Goal: Task Accomplishment & Management: Manage account settings

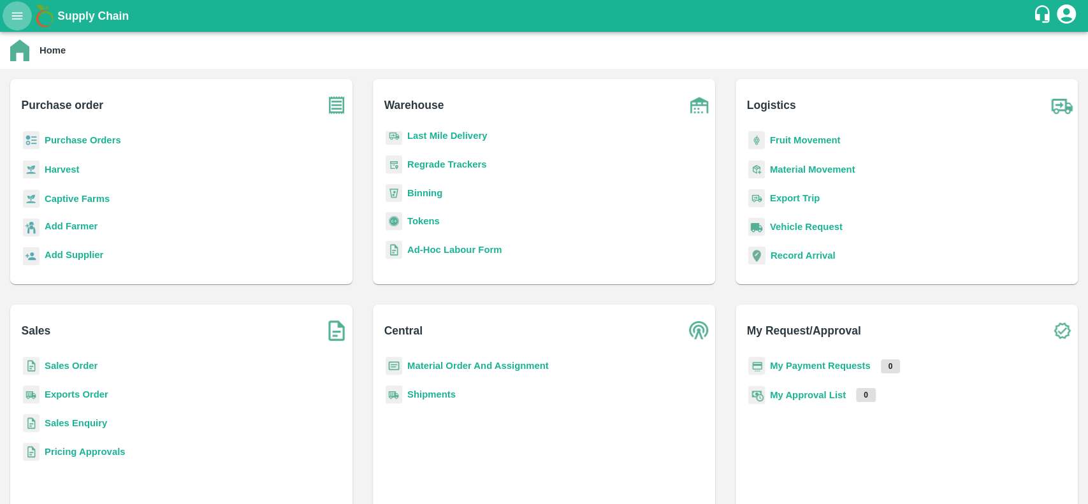
click at [15, 15] on icon "open drawer" at bounding box center [17, 16] width 14 height 14
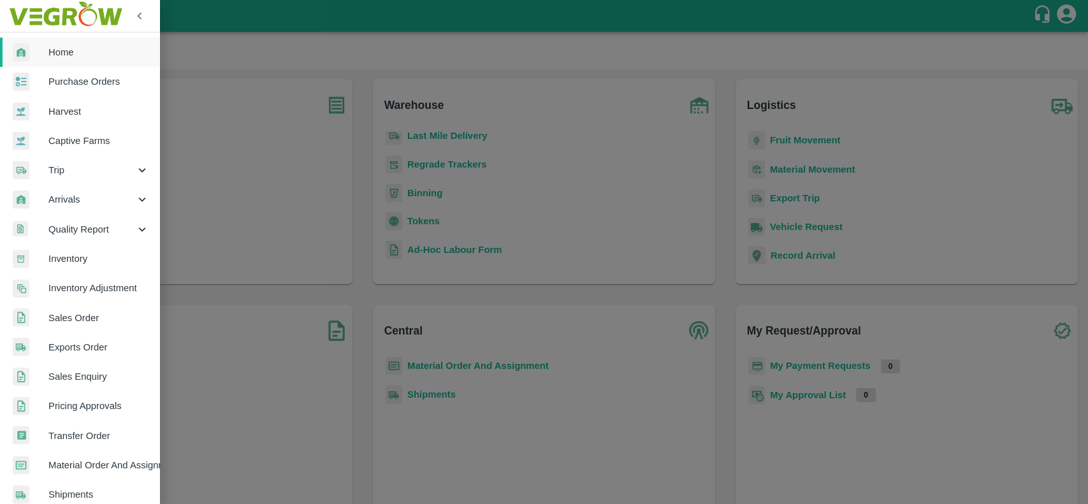
scroll to position [44, 0]
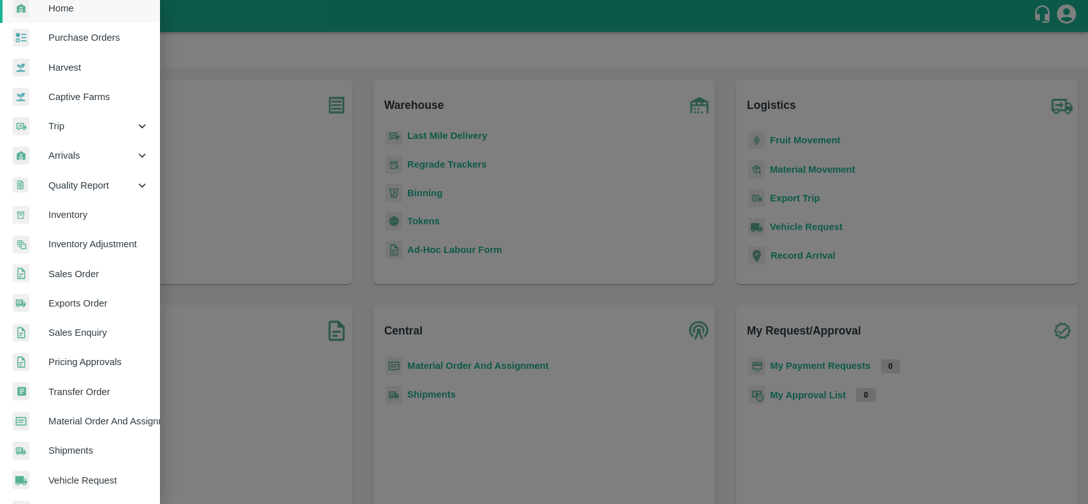
click at [85, 212] on span "Inventory" at bounding box center [98, 215] width 101 height 14
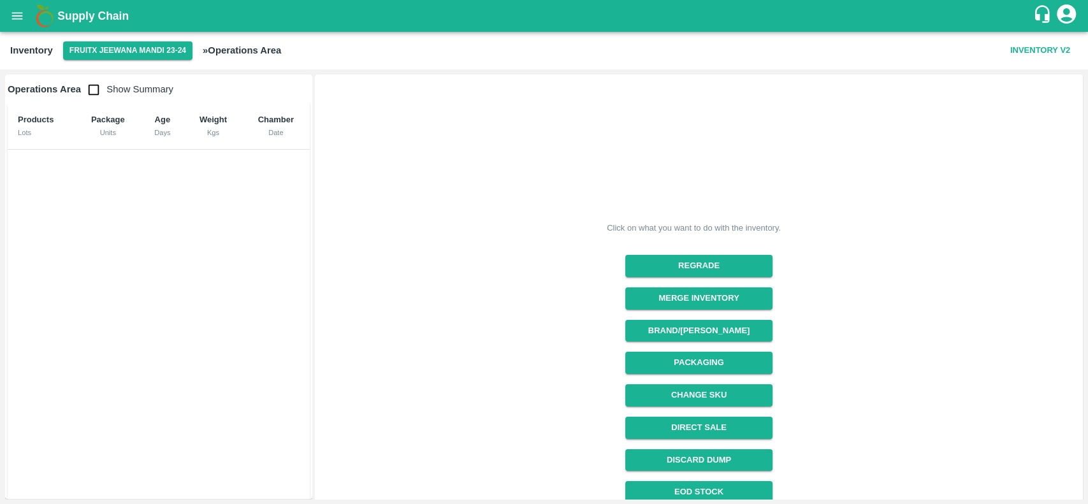
scroll to position [107, 0]
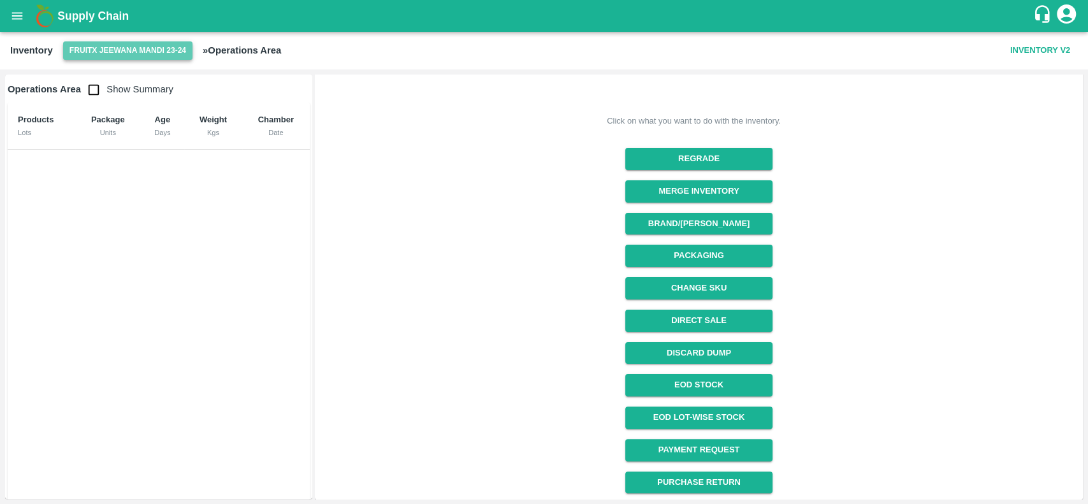
click at [180, 54] on button "FruitX Jeewana Mandi 23-24" at bounding box center [127, 50] width 129 height 18
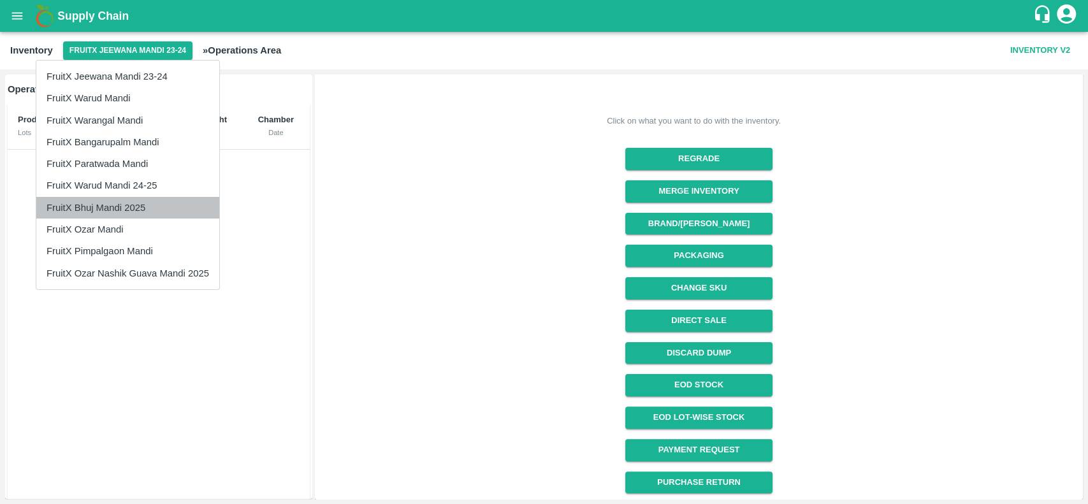
click at [127, 200] on li "FruitX Bhuj Mandi 2025" at bounding box center [127, 208] width 183 height 22
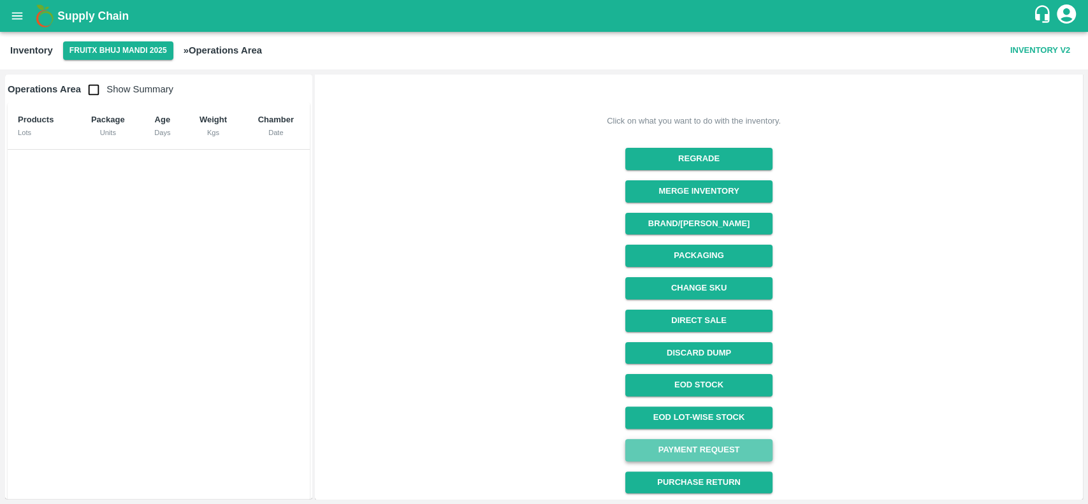
click at [724, 451] on link "Payment Request" at bounding box center [698, 450] width 147 height 22
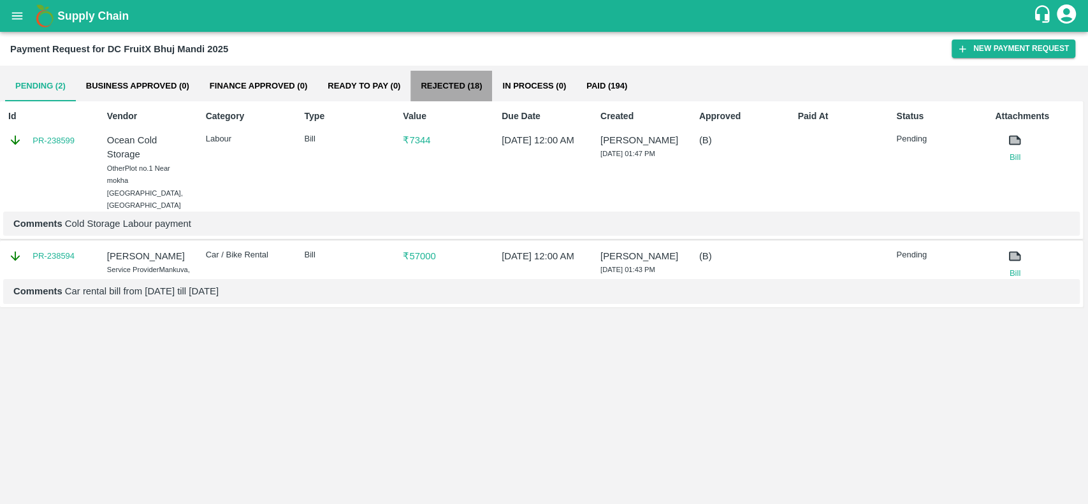
click at [457, 91] on button "Rejected (18)" at bounding box center [451, 86] width 82 height 31
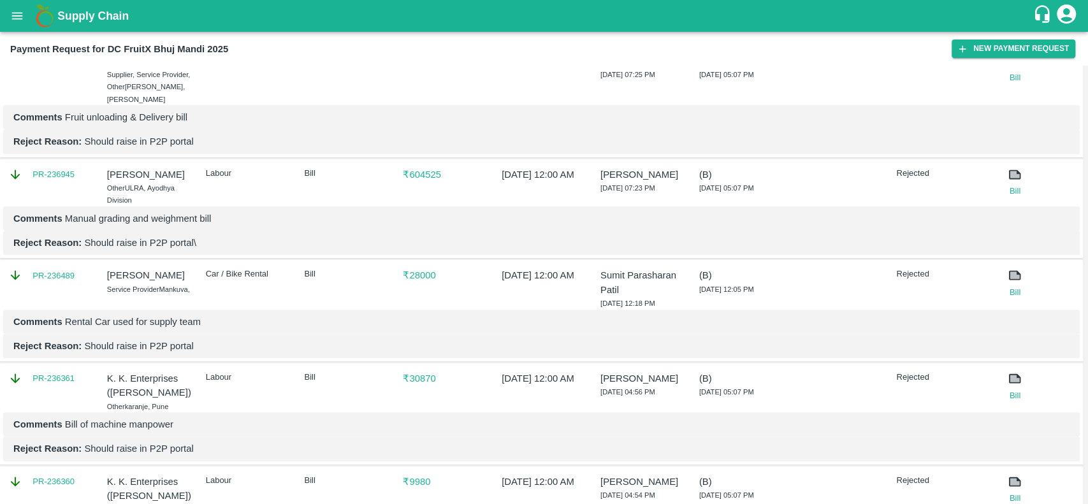
scroll to position [187, 0]
click at [305, 370] on p "Bill" at bounding box center [346, 376] width 85 height 12
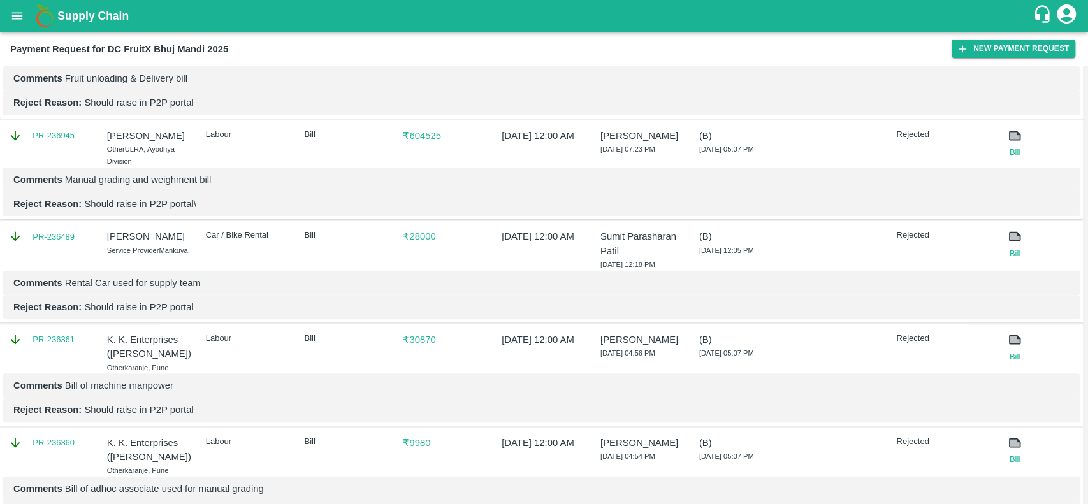
scroll to position [205, 0]
